Goal: Task Accomplishment & Management: Manage account settings

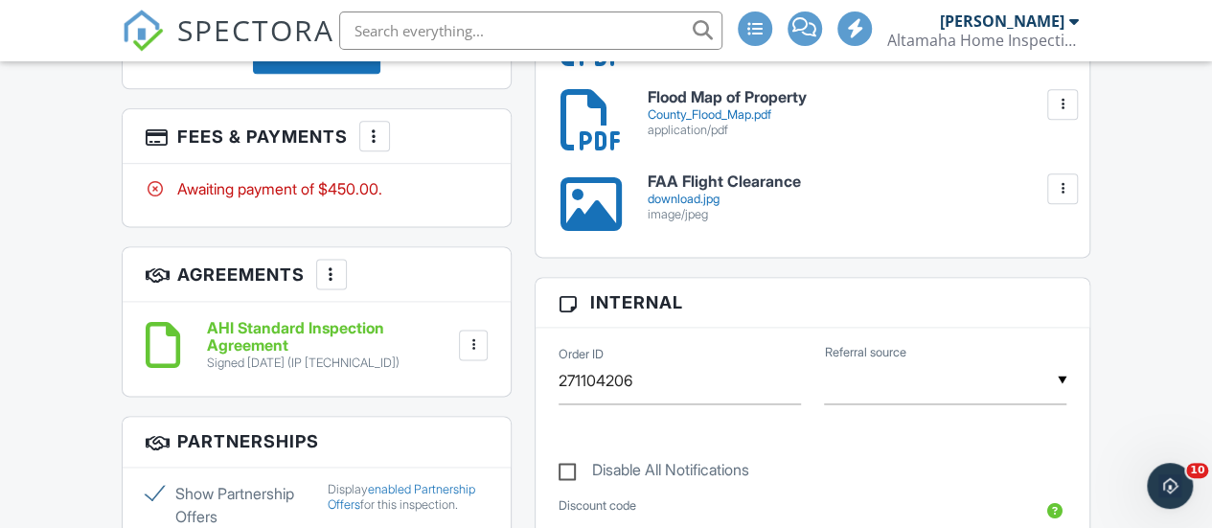
scroll to position [1134, 0]
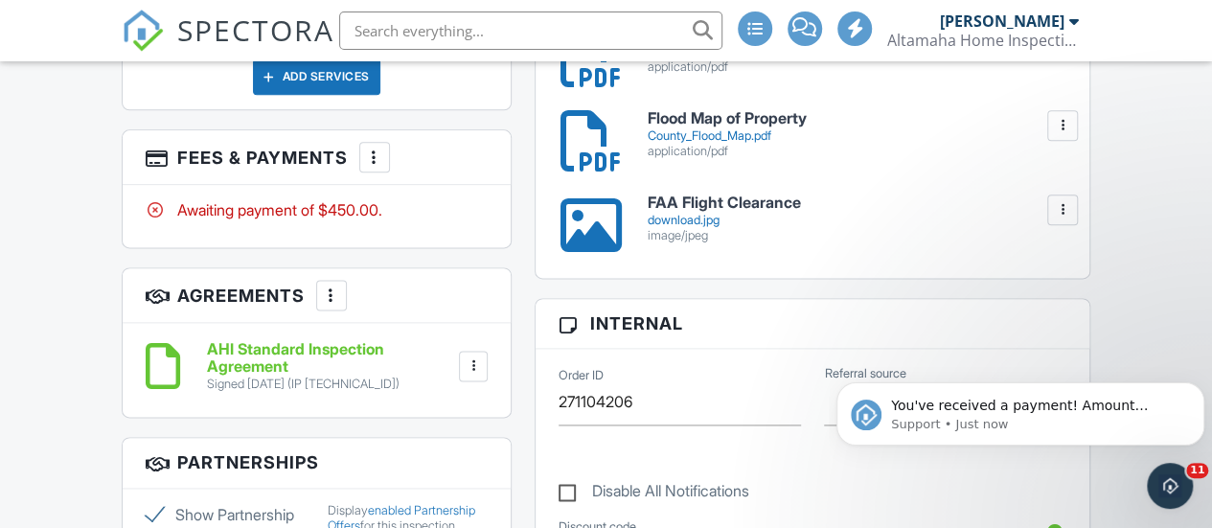
scroll to position [1021, 0]
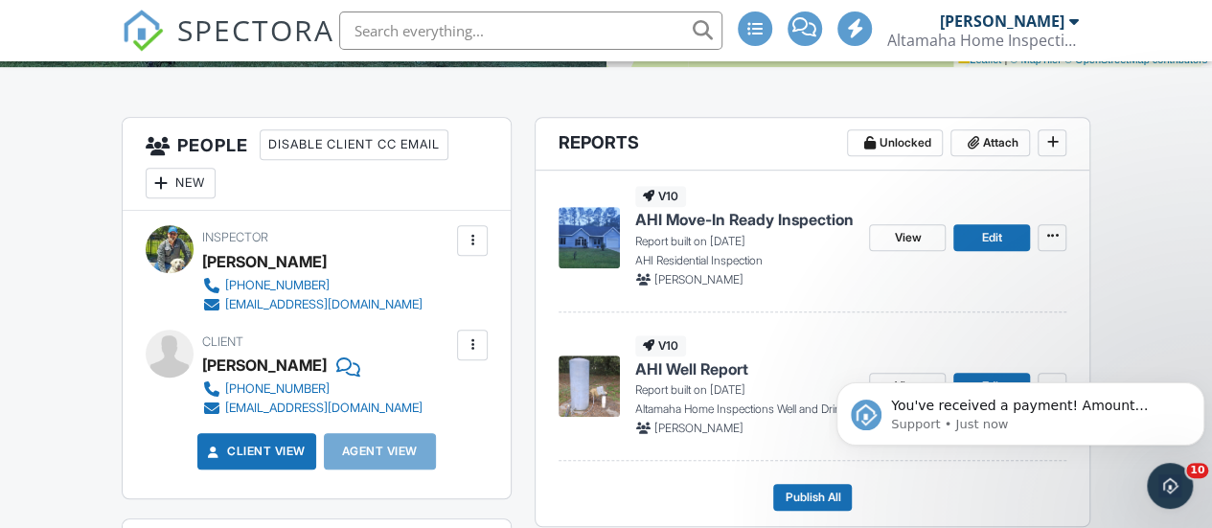
scroll to position [446, 0]
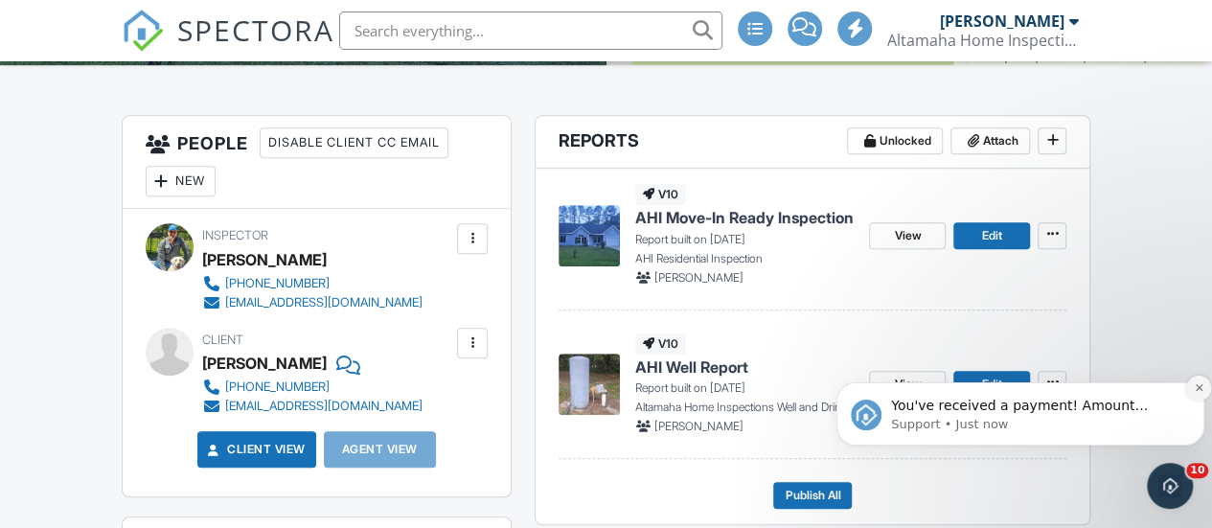
click at [1193, 393] on button "Dismiss notification" at bounding box center [1198, 387] width 25 height 25
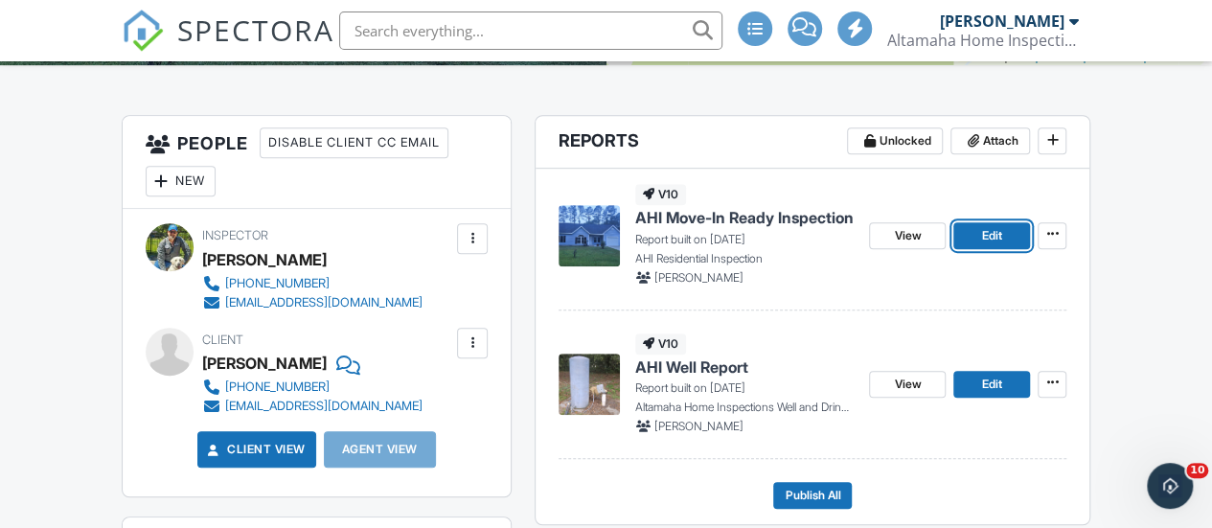
click at [998, 245] on span "Edit" at bounding box center [992, 235] width 20 height 19
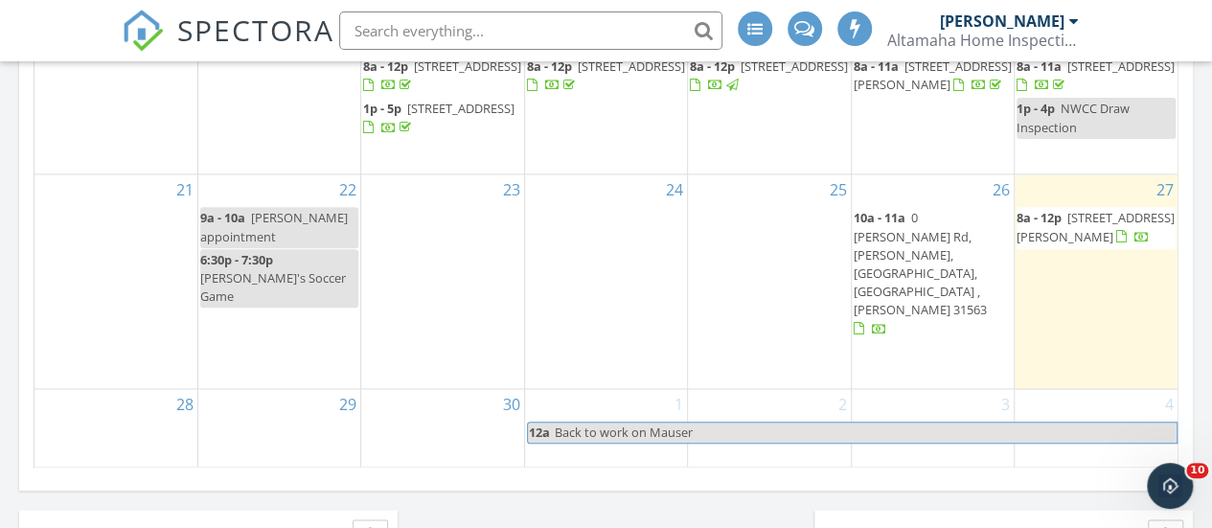
scroll to position [1341, 0]
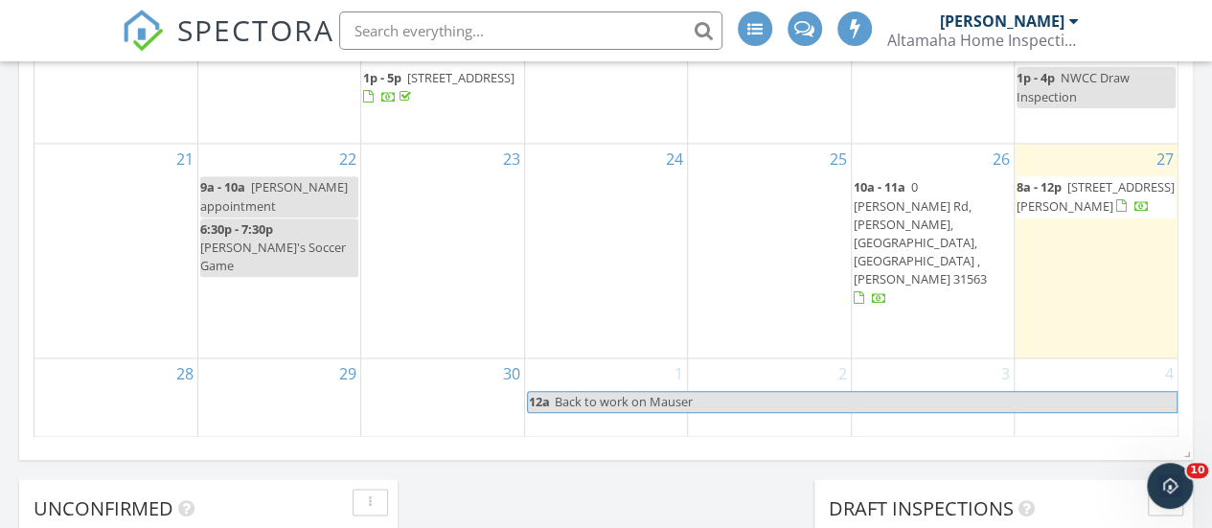
click at [1094, 214] on span "[STREET_ADDRESS][PERSON_NAME]" at bounding box center [1095, 195] width 158 height 35
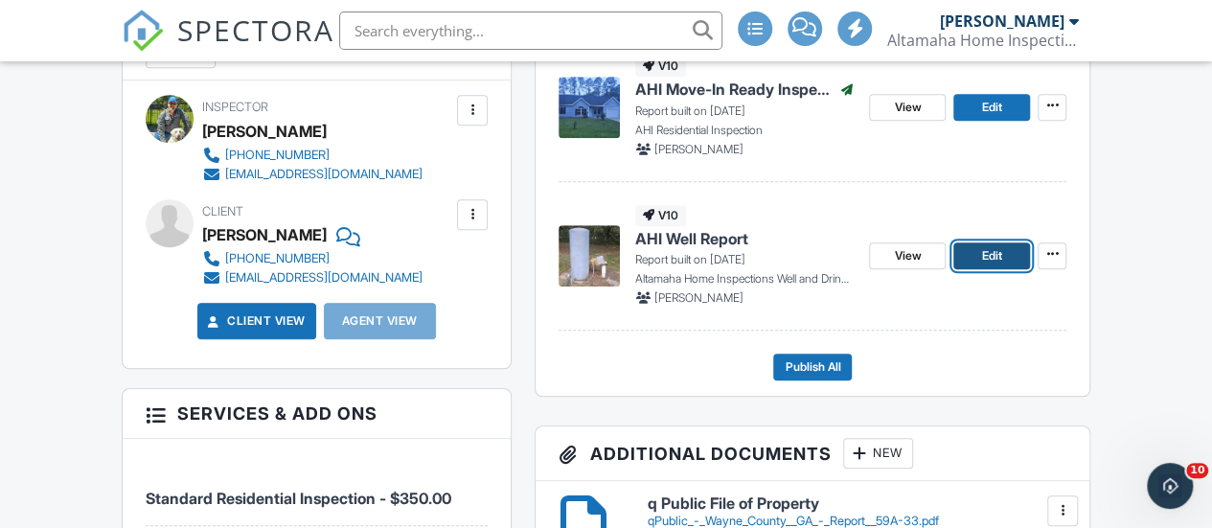
click at [975, 269] on link "Edit" at bounding box center [991, 255] width 77 height 27
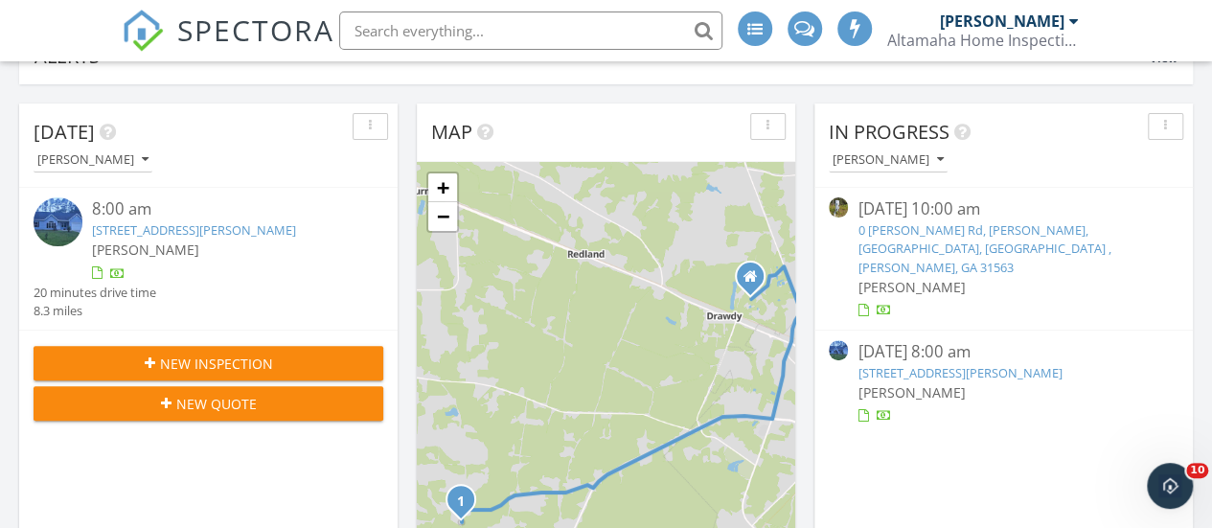
scroll to position [192, 0]
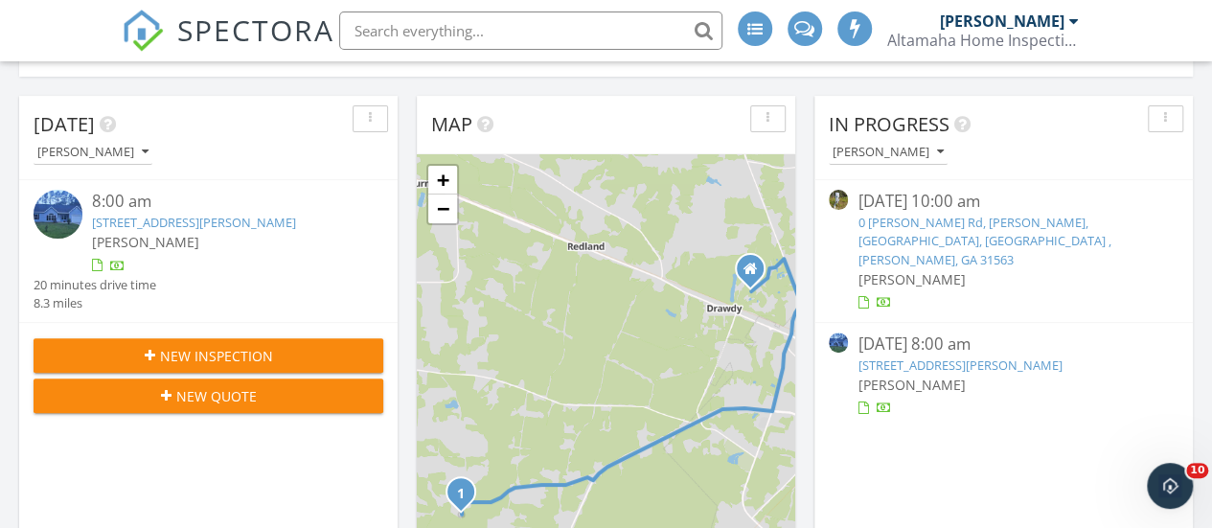
click at [953, 356] on link "[STREET_ADDRESS][PERSON_NAME]" at bounding box center [959, 364] width 204 height 17
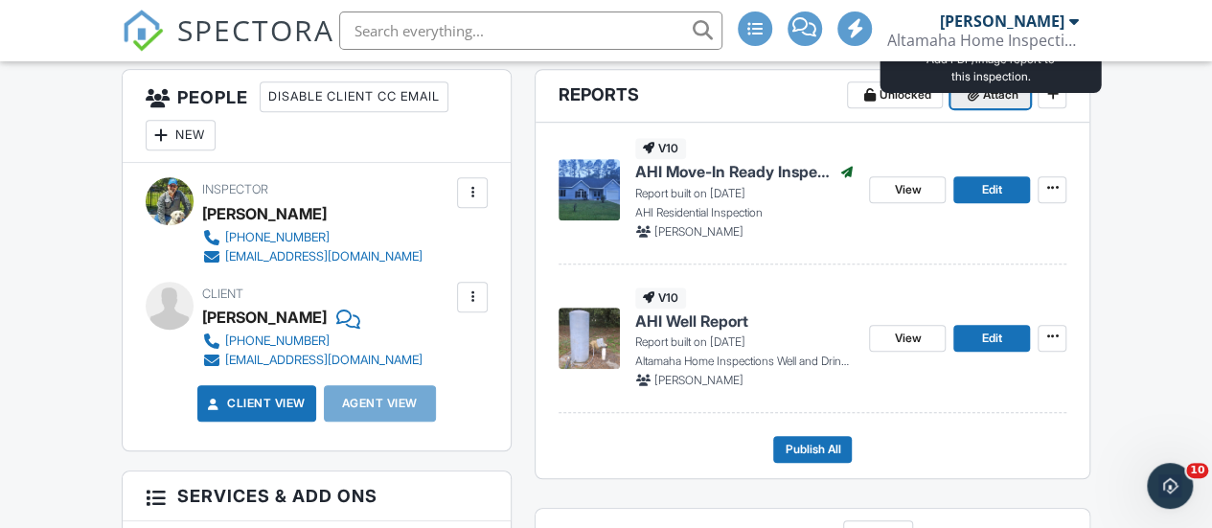
click at [987, 104] on span "Attach" at bounding box center [999, 94] width 35 height 19
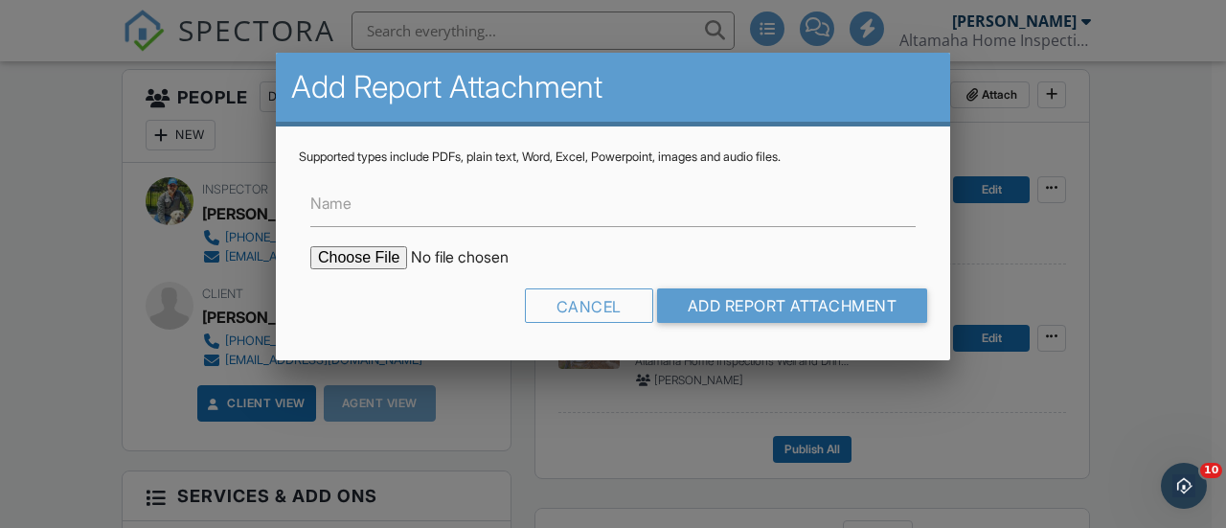
click at [372, 253] on input "file" at bounding box center [473, 257] width 326 height 23
type input "C:\fakepath\Dipstik Template.docx"
click at [397, 207] on input "Name" at bounding box center [612, 203] width 605 height 47
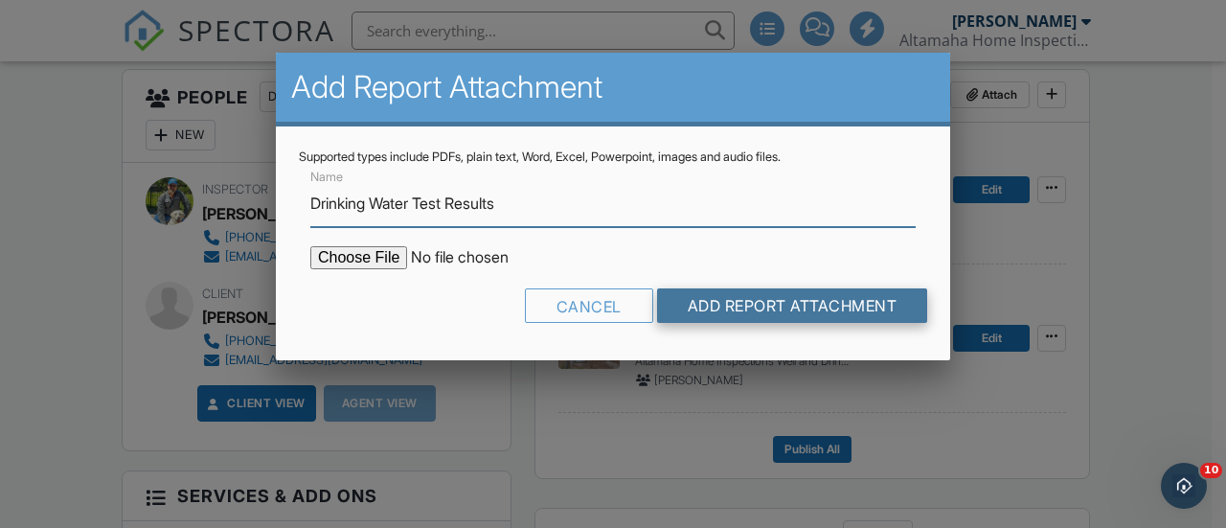
type input "Drinking Water Test Results"
click at [798, 308] on input "Add Report Attachment" at bounding box center [792, 305] width 271 height 34
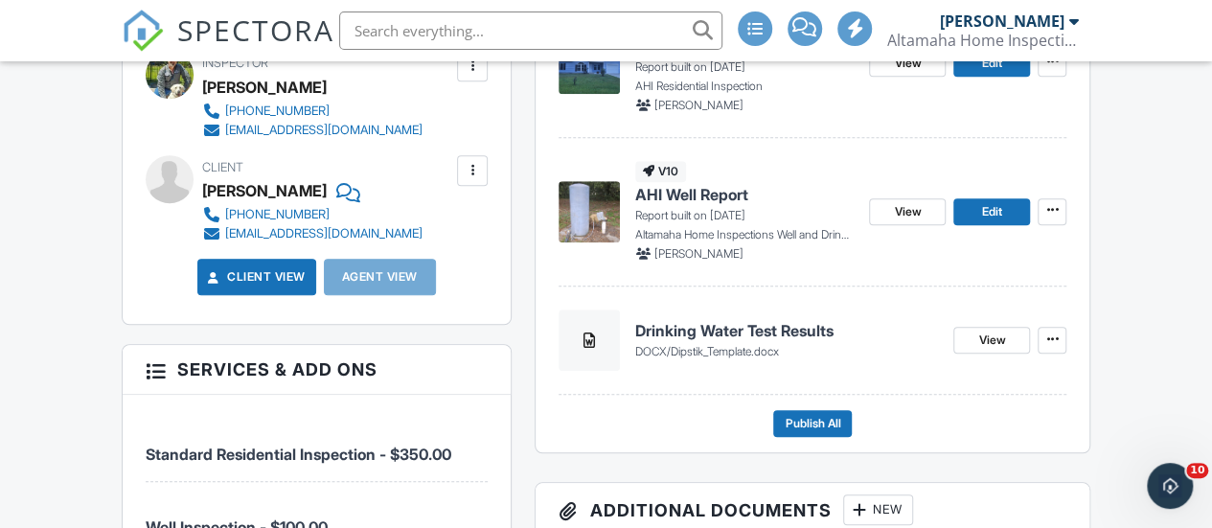
scroll to position [671, 0]
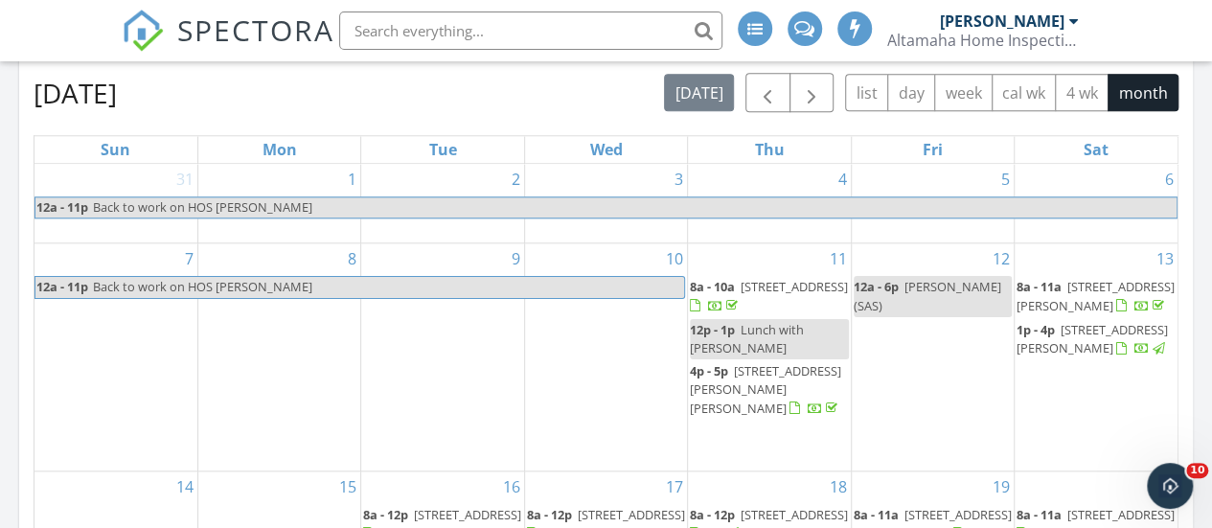
scroll to position [1054, 0]
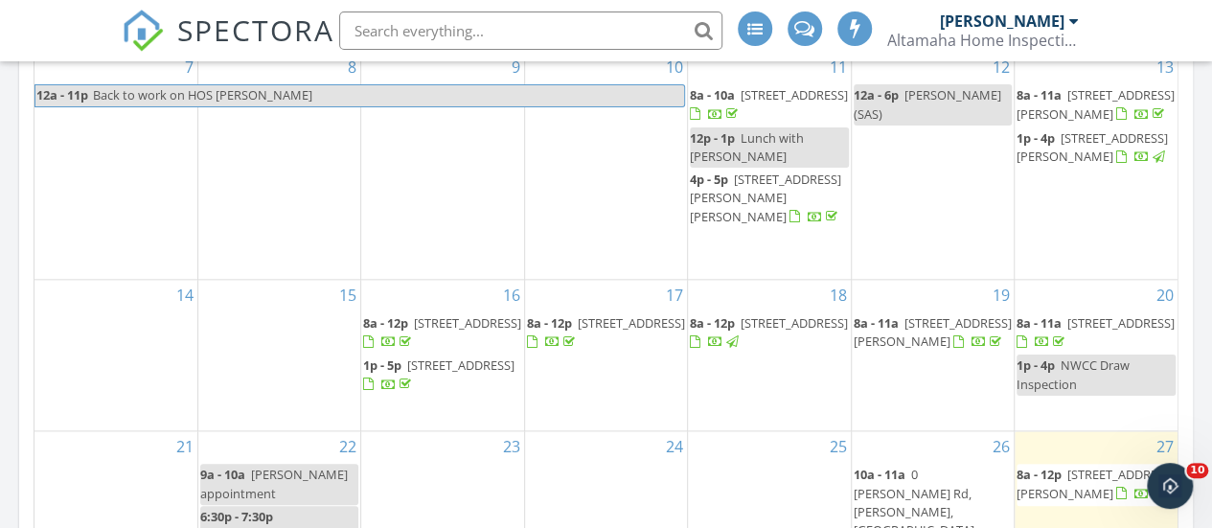
click at [1059, 16] on div "[PERSON_NAME]" at bounding box center [1002, 20] width 125 height 19
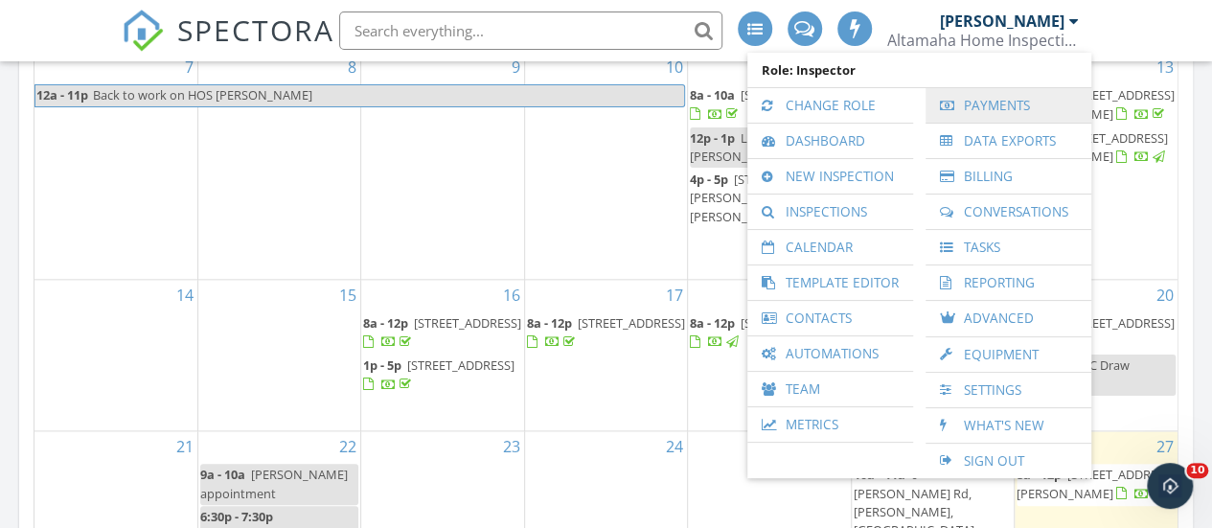
click at [1005, 116] on link "Payments" at bounding box center [1008, 105] width 147 height 34
